Goal: Book appointment/travel/reservation

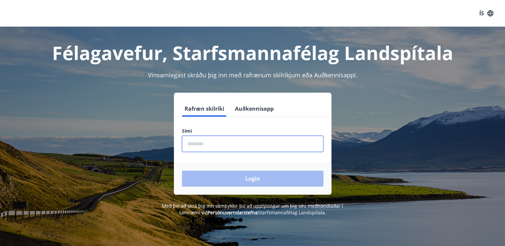
click at [206, 146] on input "phone" at bounding box center [253, 144] width 142 height 16
type input "********"
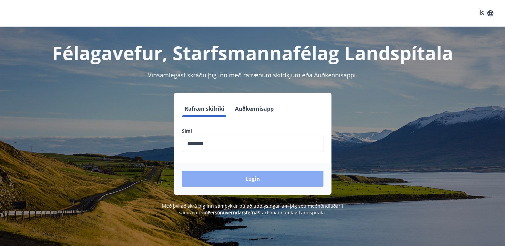
click at [212, 171] on button "Login" at bounding box center [253, 179] width 142 height 16
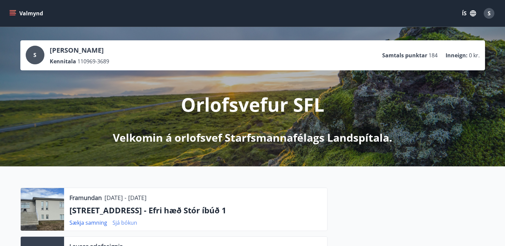
click at [120, 222] on link "Sjá bókun" at bounding box center [125, 222] width 25 height 7
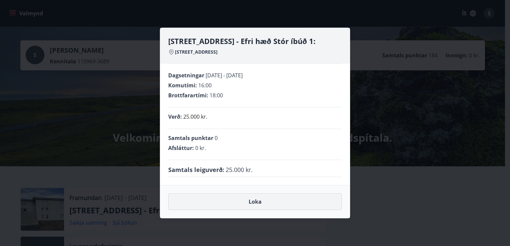
click at [243, 199] on button "Loka" at bounding box center [255, 202] width 174 height 17
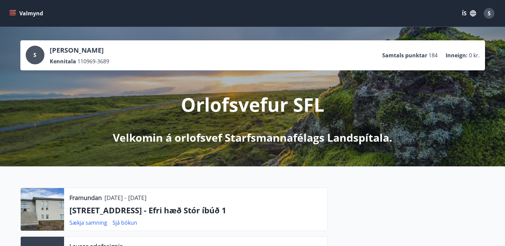
click at [88, 219] on div "Sækja samning Sjá bókun" at bounding box center [105, 223] width 73 height 8
click at [88, 223] on link "Sækja samning" at bounding box center [88, 222] width 38 height 7
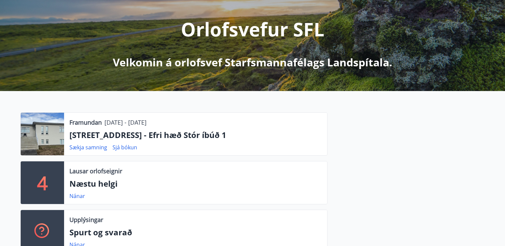
scroll to position [84, 0]
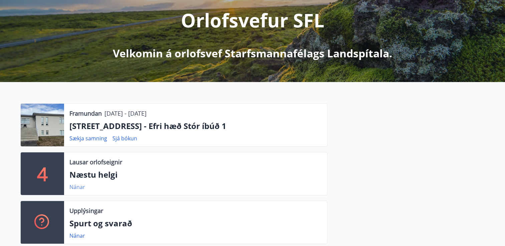
click at [72, 188] on link "Nánar" at bounding box center [77, 187] width 16 height 7
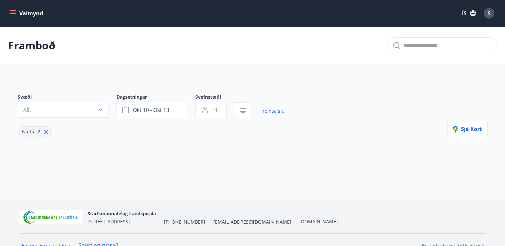
type input "*"
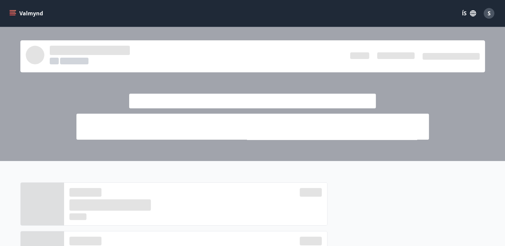
scroll to position [84, 0]
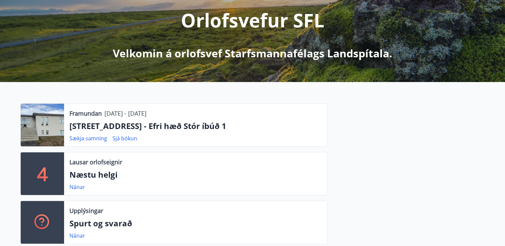
click at [43, 136] on div at bounding box center [42, 125] width 43 height 43
click at [79, 116] on p "Framundan" at bounding box center [85, 113] width 32 height 9
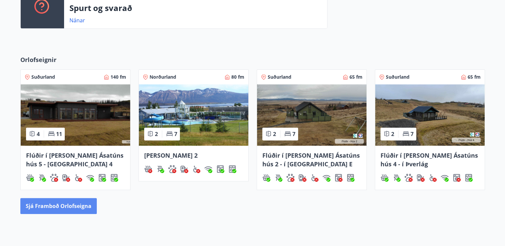
click at [76, 211] on button "Sjá framboð orlofseigna" at bounding box center [58, 206] width 76 height 16
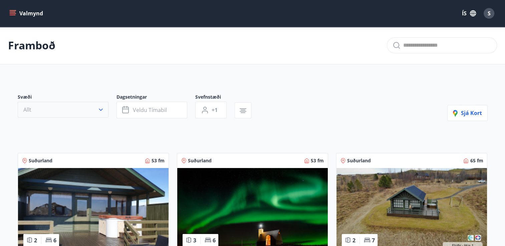
click at [102, 110] on icon "button" at bounding box center [101, 110] width 7 height 7
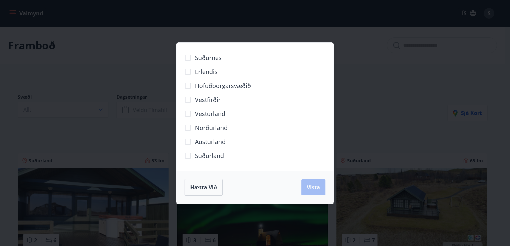
click at [204, 132] on label "Norðurland" at bounding box center [204, 128] width 47 height 14
click at [308, 188] on span "Vista" at bounding box center [313, 187] width 13 height 7
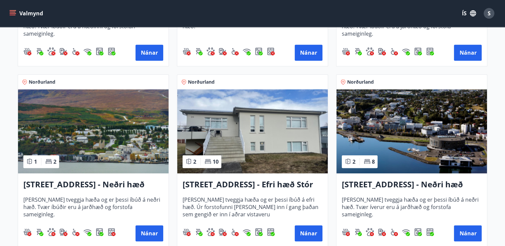
scroll to position [289, 0]
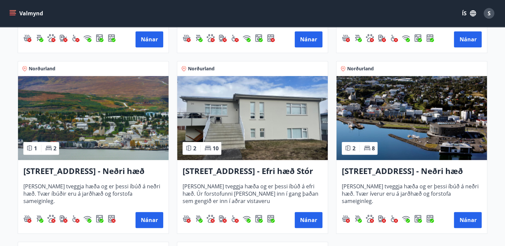
click at [224, 167] on h3 "[STREET_ADDRESS] - Efri hæð Stór íbúð 1" at bounding box center [253, 172] width 140 height 12
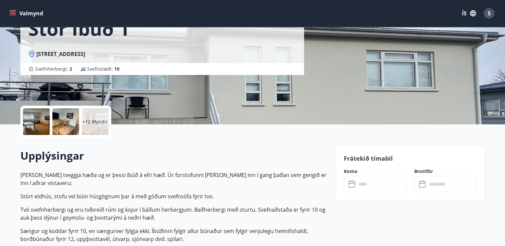
scroll to position [93, 0]
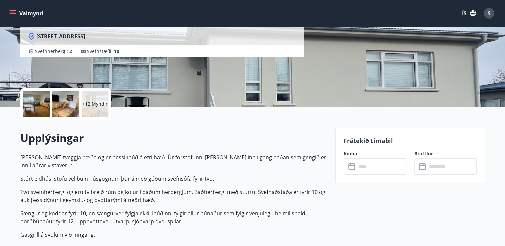
click at [90, 112] on div "+12 Myndir" at bounding box center [95, 104] width 27 height 27
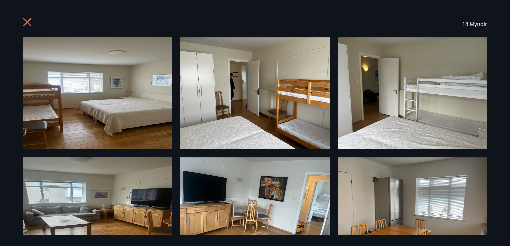
click at [24, 21] on icon at bounding box center [28, 23] width 11 height 11
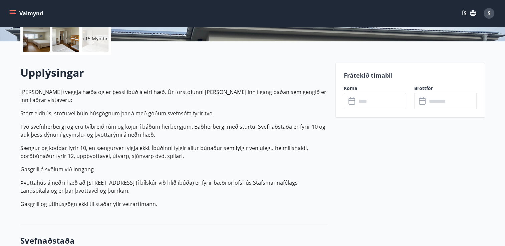
scroll to position [146, 0]
